Goal: Information Seeking & Learning: Learn about a topic

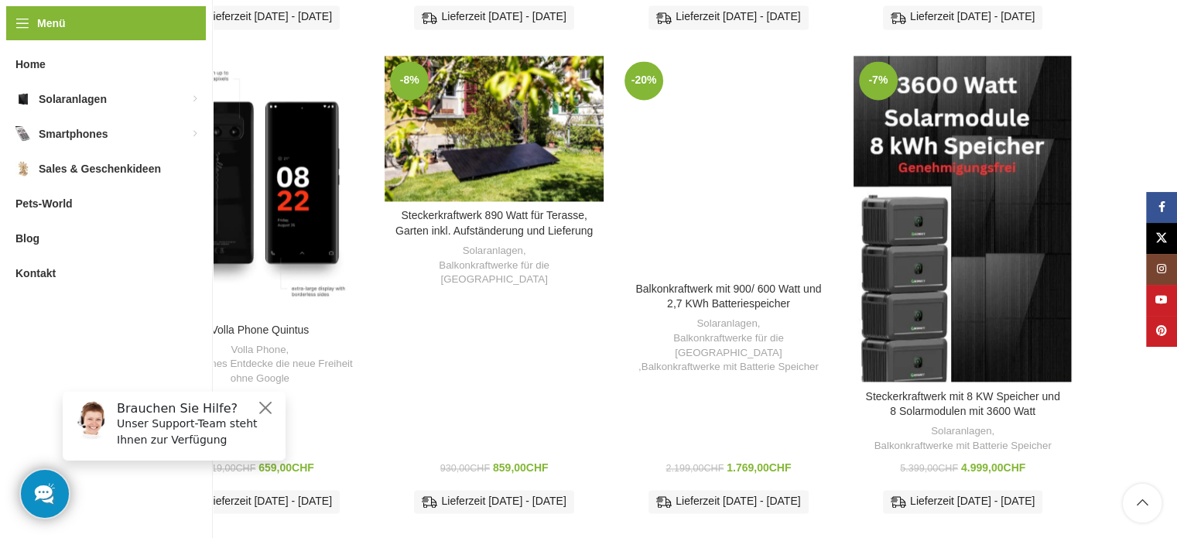
scroll to position [2321, 0]
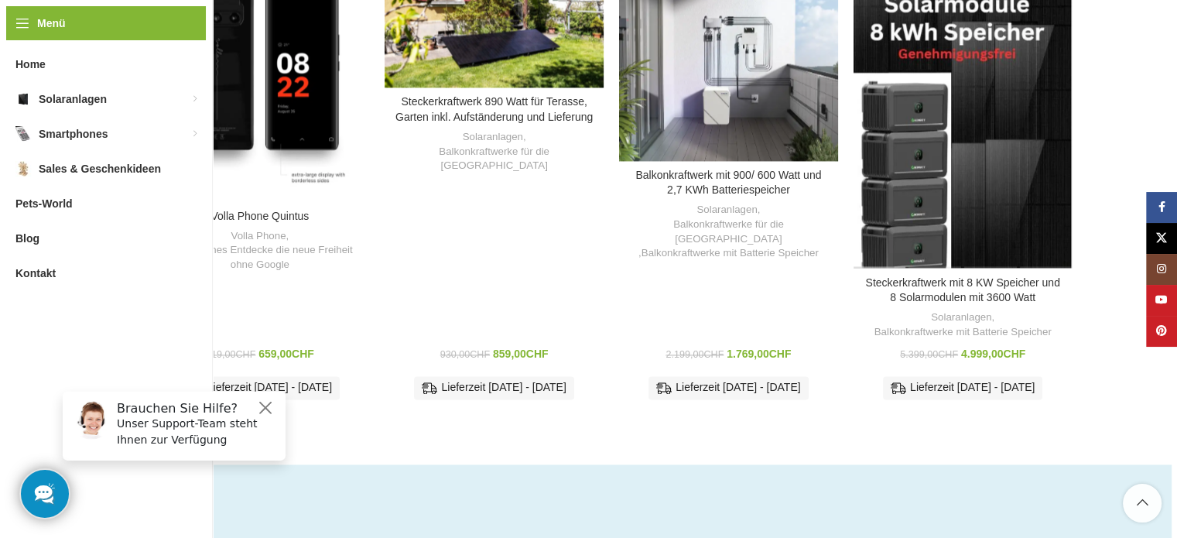
click at [897, 130] on div "Steckerkraftwerk mit 8 KW Speicher und 8 Solarmodulen mit 3600 Watt" at bounding box center [880, 105] width 55 height 327
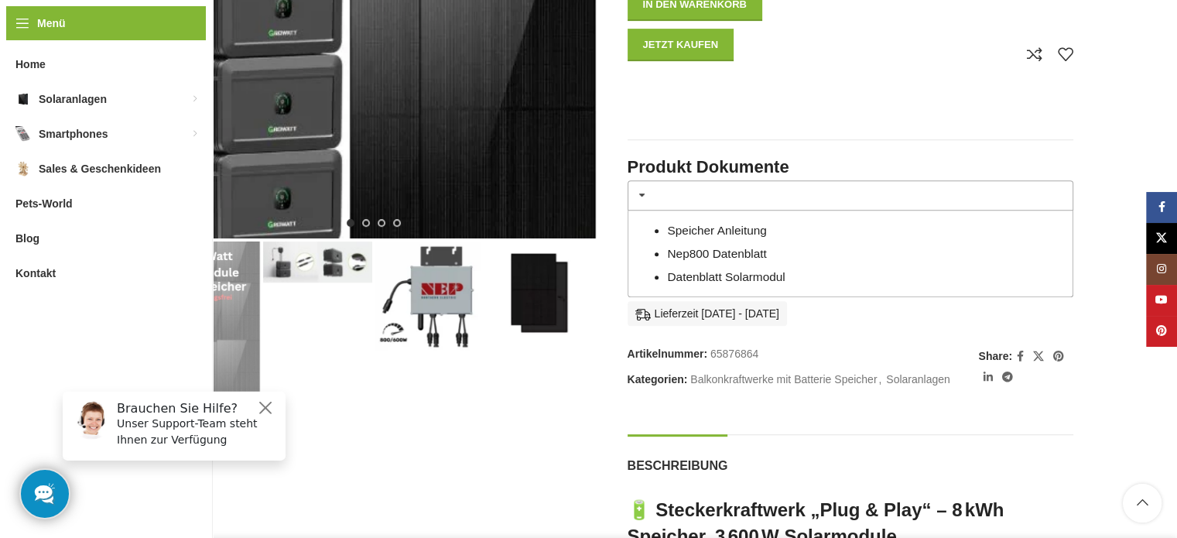
scroll to position [645, 0]
click at [334, 258] on img "2 / 4" at bounding box center [317, 261] width 109 height 41
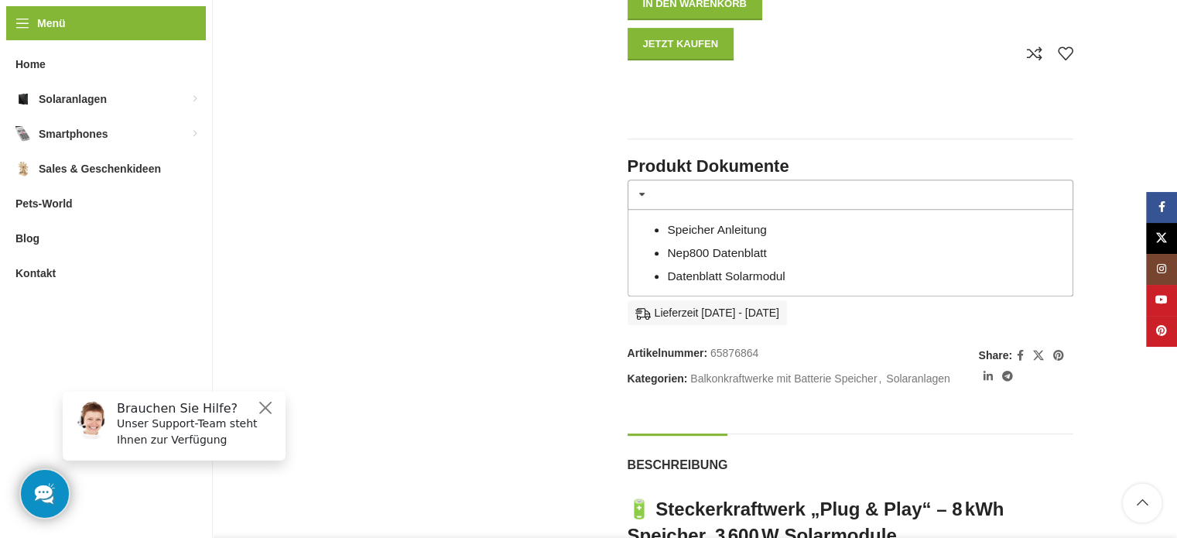
click at [745, 223] on link "Speicher Anleitung" at bounding box center [716, 229] width 99 height 13
